Goal: Task Accomplishment & Management: Use online tool/utility

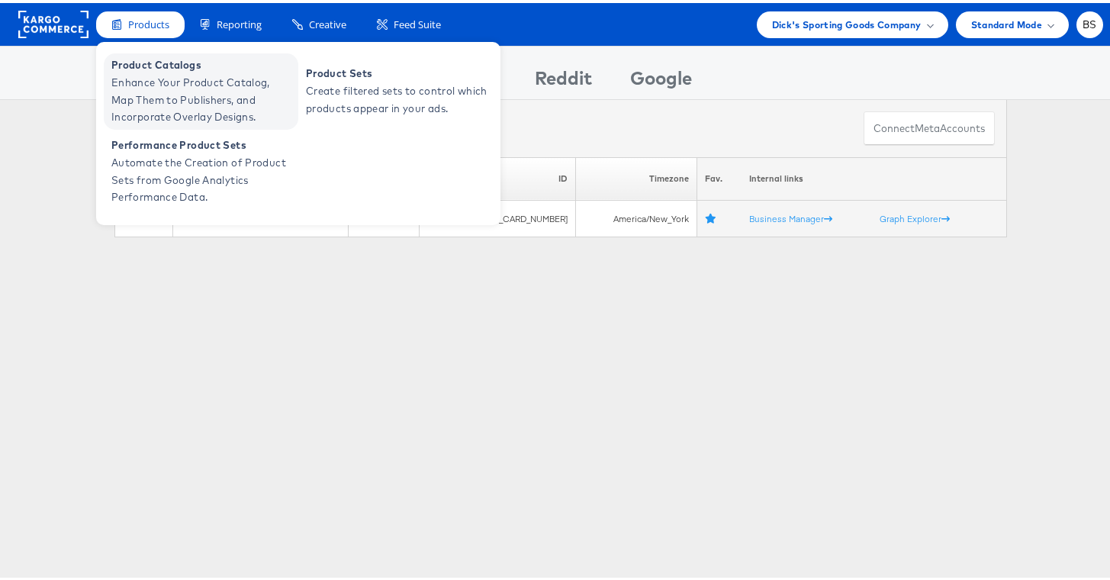
click at [139, 69] on span "Product Catalogs" at bounding box center [202, 62] width 183 height 18
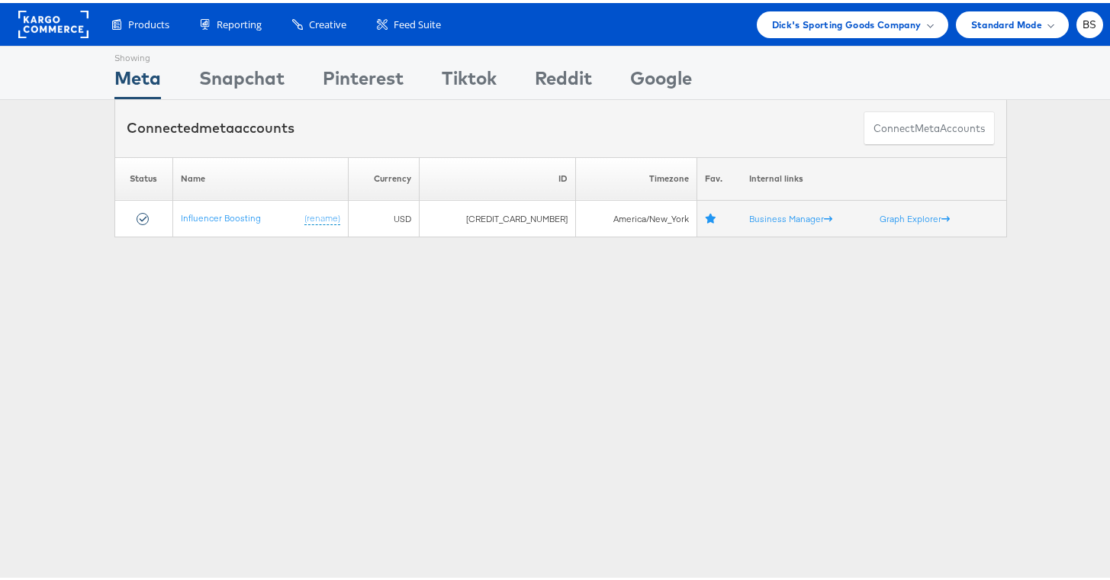
click at [23, 119] on div "Connected meta accounts Connect meta Accounts" at bounding box center [561, 125] width 1122 height 57
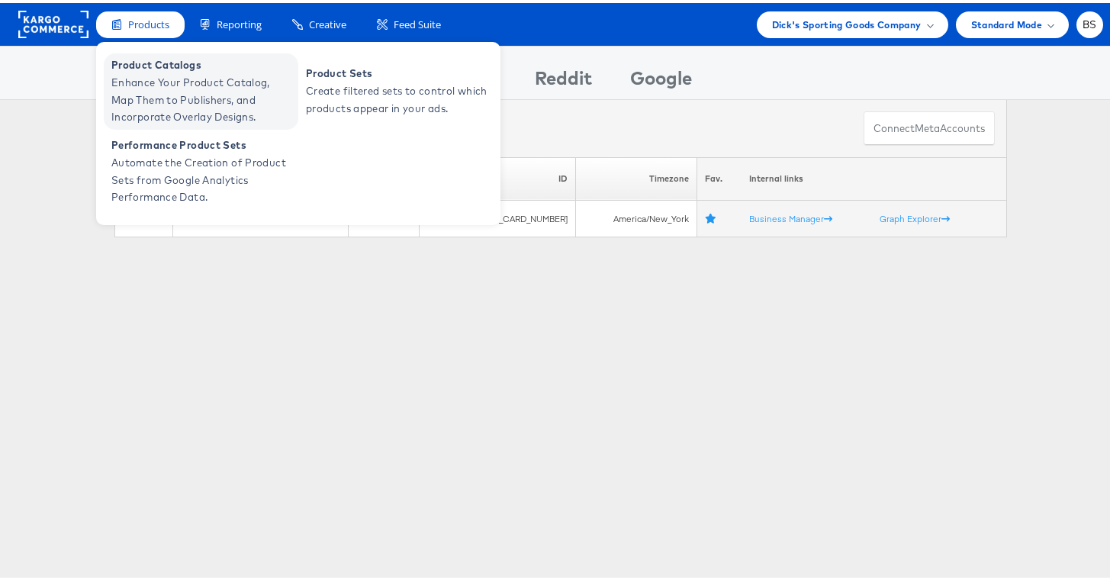
click at [149, 100] on span "Enhance Your Product Catalog, Map Them to Publishers, and Incorporate Overlay D…" at bounding box center [202, 97] width 183 height 52
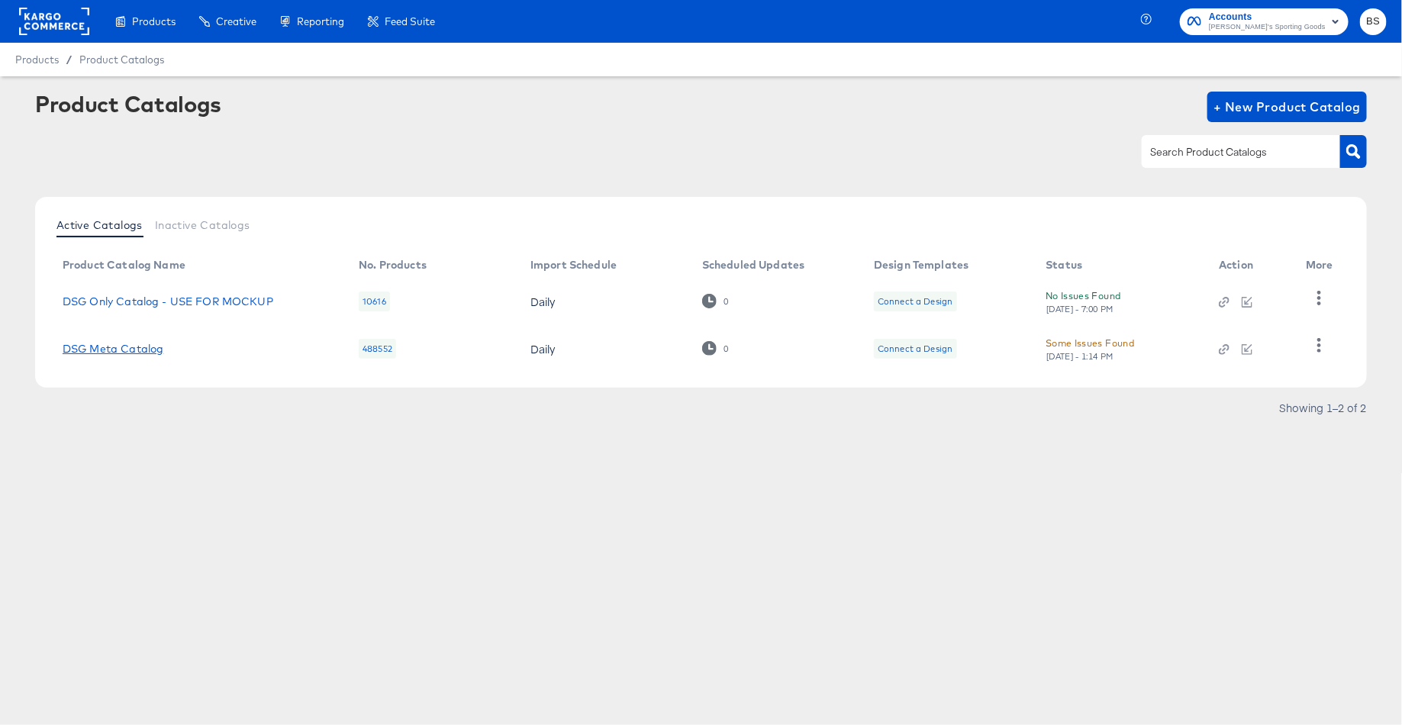
click at [140, 349] on link "DSG Meta Catalog" at bounding box center [113, 349] width 101 height 12
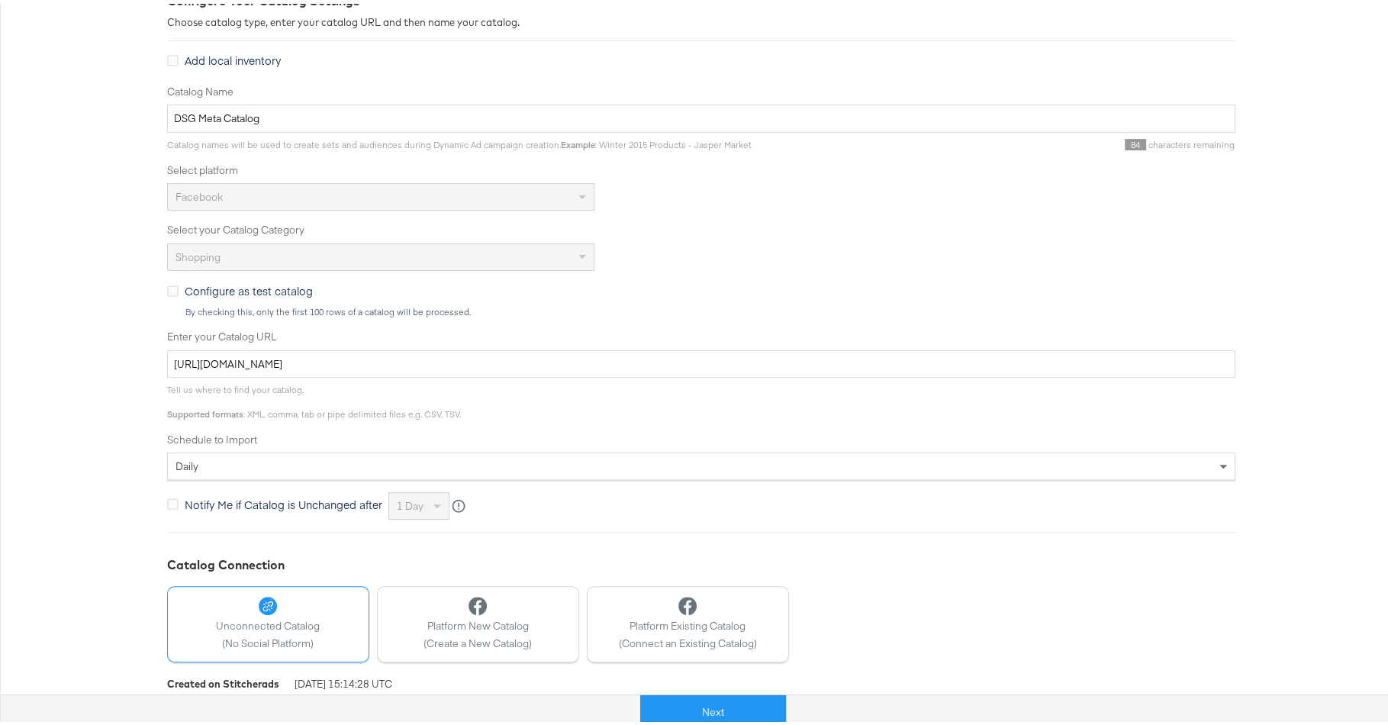
scroll to position [297, 0]
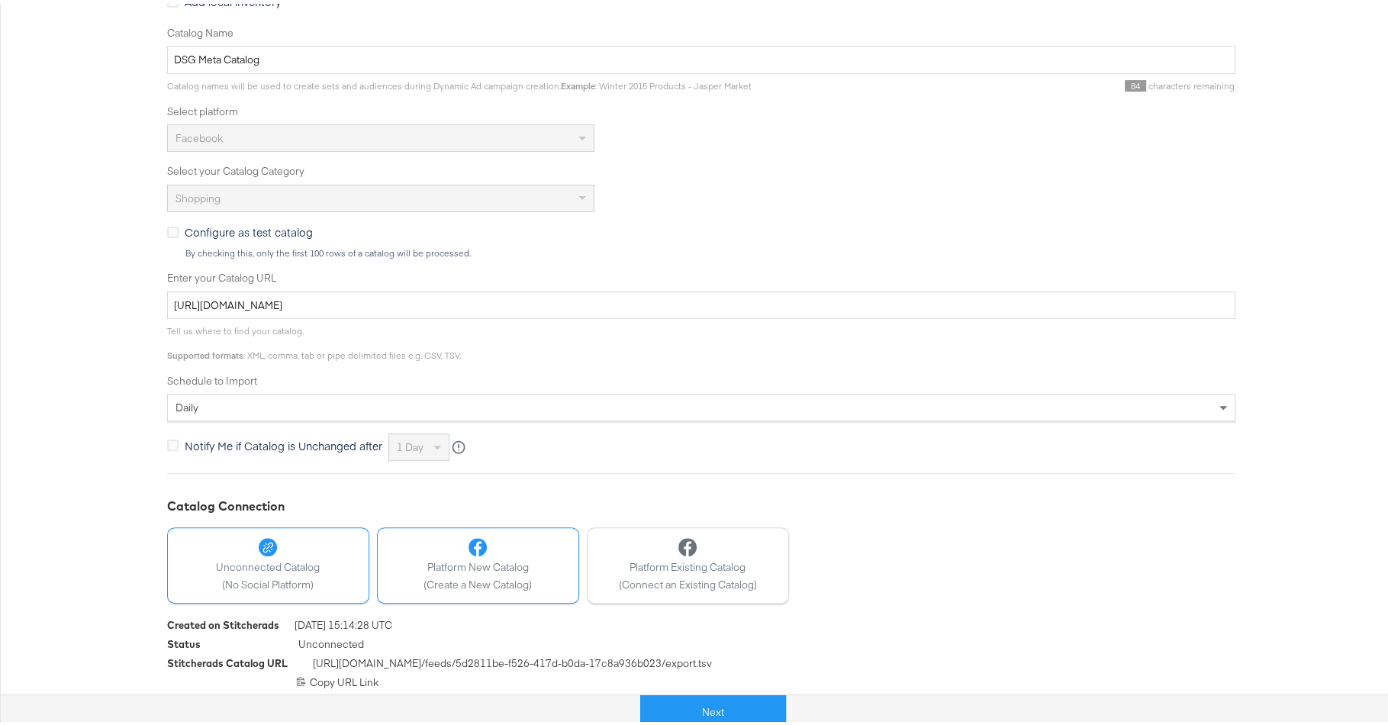
click at [453, 546] on div at bounding box center [478, 543] width 108 height 18
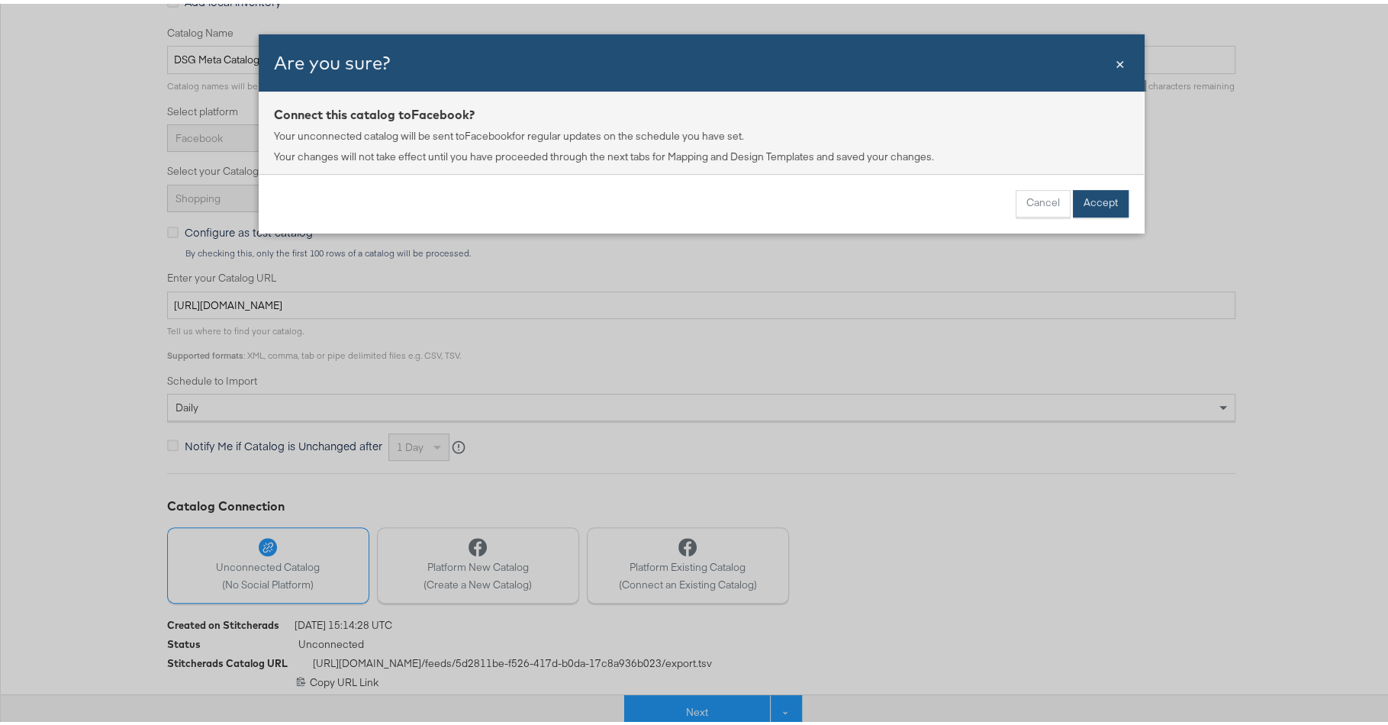
click at [1107, 208] on button "Accept" at bounding box center [1101, 199] width 56 height 27
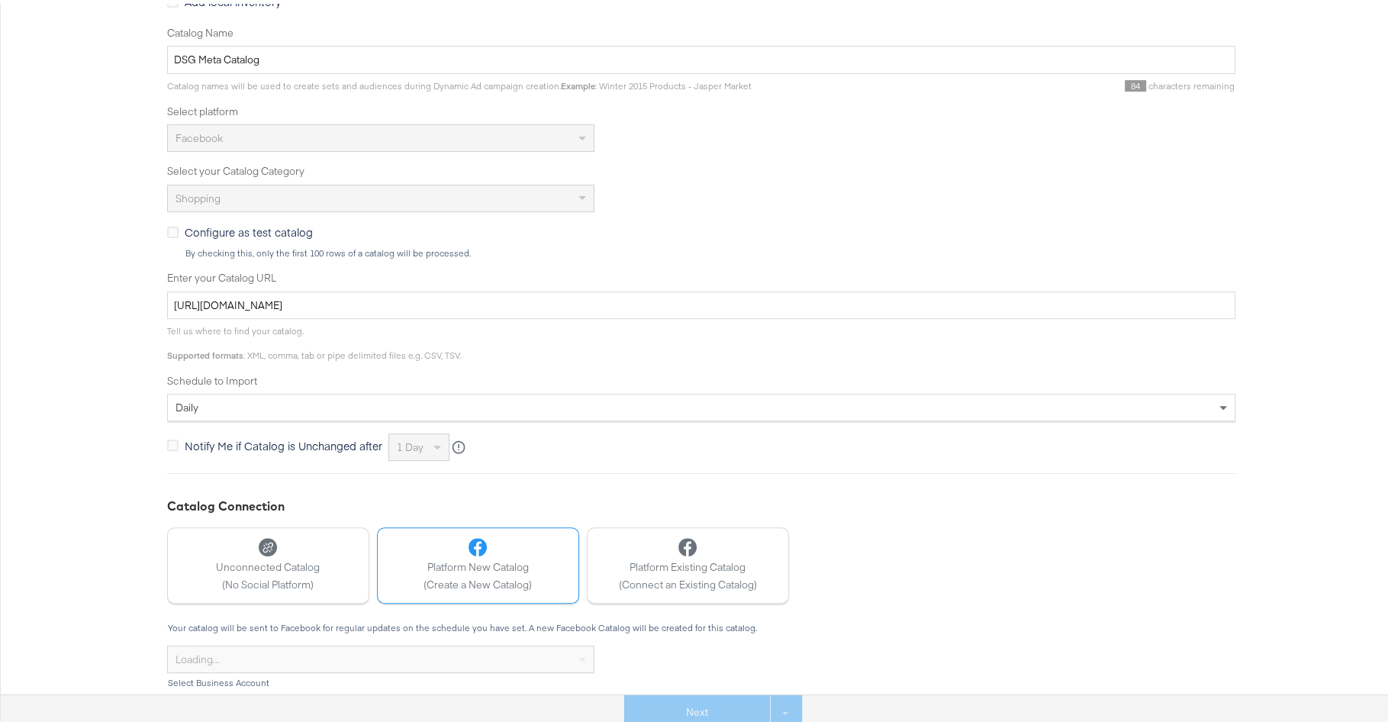
scroll to position [415, 0]
